Goal: Check status

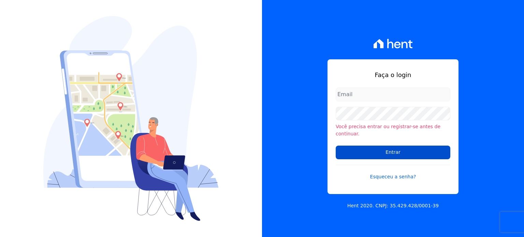
type input "[PERSON_NAME][EMAIL_ADDRESS][PERSON_NAME][DOMAIN_NAME]"
click at [401, 147] on input "Entrar" at bounding box center [393, 153] width 115 height 14
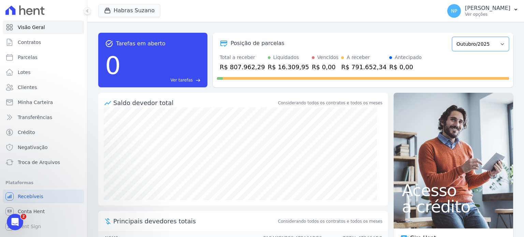
click at [477, 43] on select "Julho/2022 Agosto/2022 Setembro/2022 Outubro/2022 Novembro/2022 Dezembro/2022 […" at bounding box center [480, 44] width 57 height 14
select select "09/2025"
click at [452, 37] on select "Julho/2022 Agosto/2022 Setembro/2022 Outubro/2022 Novembro/2022 Dezembro/2022 […" at bounding box center [480, 44] width 57 height 14
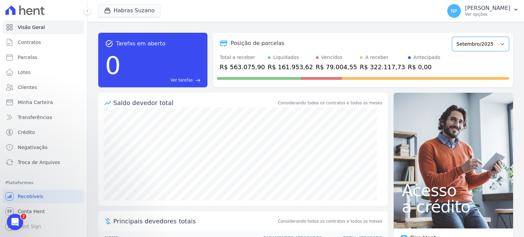
click at [487, 43] on select "Julho/2022 Agosto/2022 Setembro/2022 Outubro/2022 Novembro/2022 Dezembro/2022 […" at bounding box center [480, 44] width 57 height 14
select select "08/2025"
click at [452, 37] on select "Julho/2022 Agosto/2022 Setembro/2022 Outubro/2022 Novembro/2022 Dezembro/2022 […" at bounding box center [480, 44] width 57 height 14
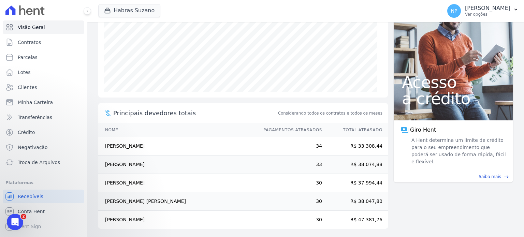
scroll to position [110, 0]
